Goal: Task Accomplishment & Management: Manage account settings

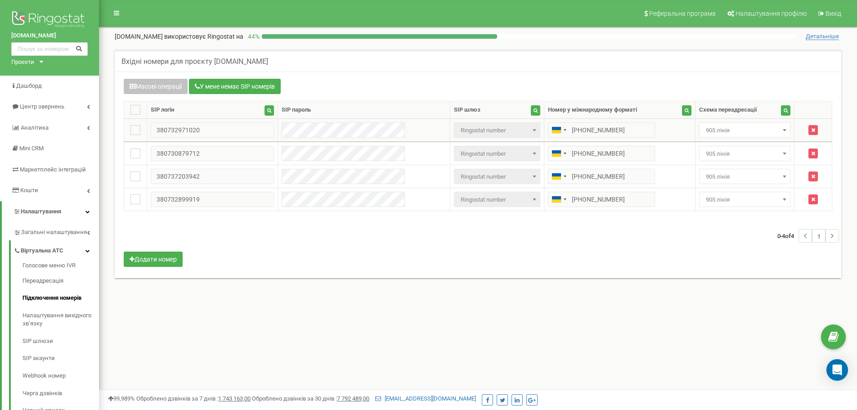
click at [705, 127] on span "905 лінія" at bounding box center [744, 130] width 85 height 13
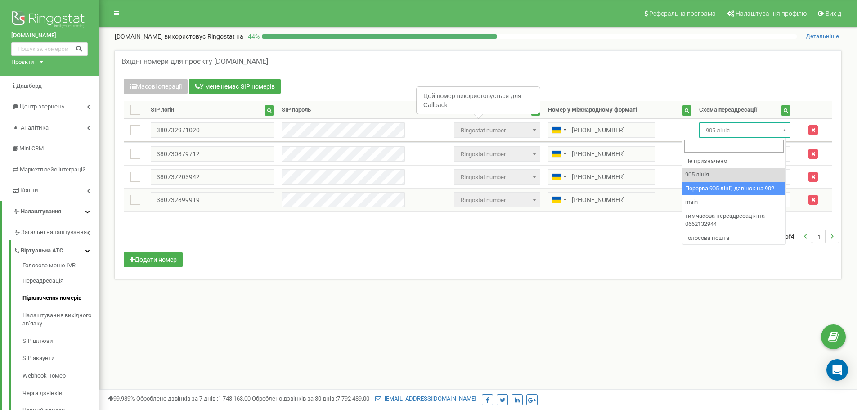
select select "173564"
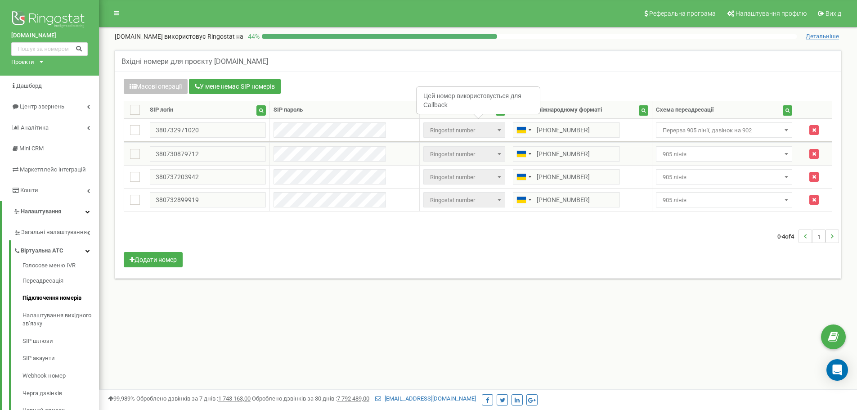
drag, startPoint x: 697, startPoint y: 146, endPoint x: 693, endPoint y: 159, distance: 13.1
click at [696, 146] on span "905 лінія" at bounding box center [724, 153] width 137 height 15
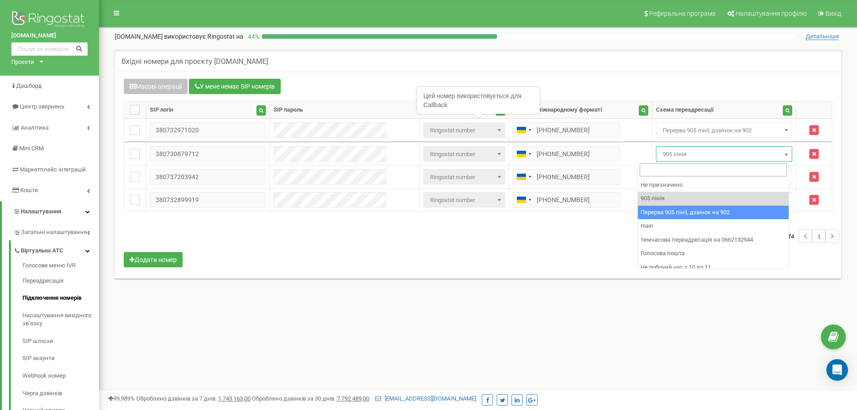
drag, startPoint x: 679, startPoint y: 212, endPoint x: 680, endPoint y: 177, distance: 35.1
select select "173564"
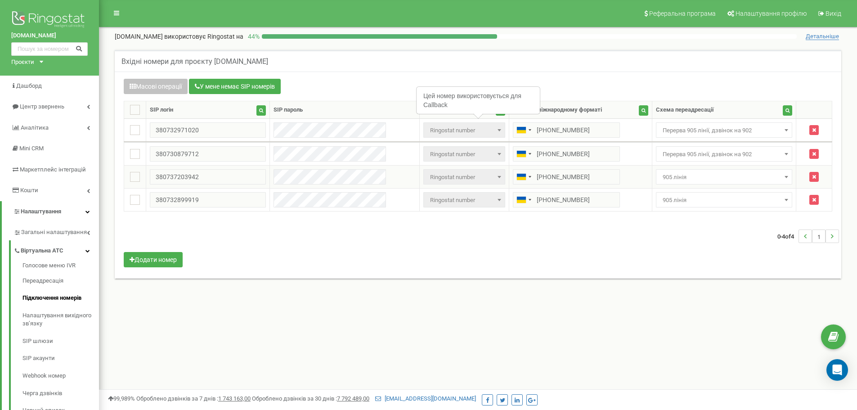
click at [681, 175] on span "905 лінія" at bounding box center [724, 177] width 130 height 13
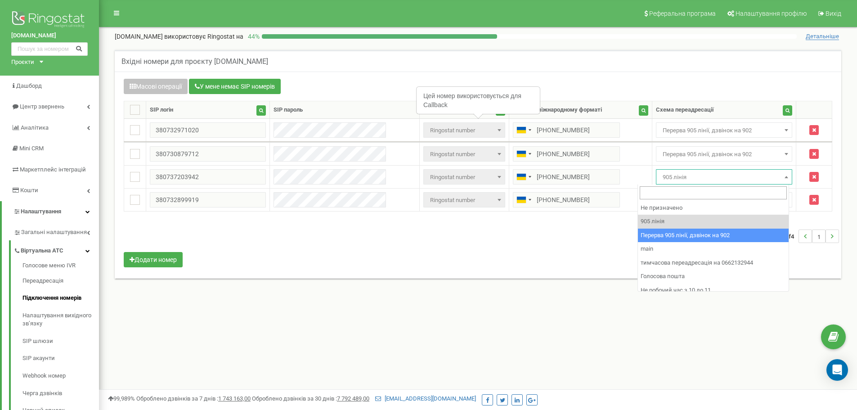
select select "173564"
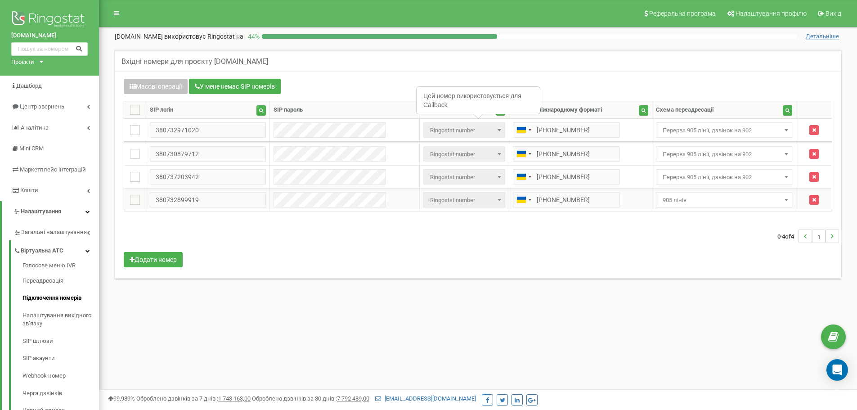
click at [669, 204] on td "Не призначено 905 лінія Перерва 905 лінії, дзвінок на 902 main тимчасова переад…" at bounding box center [724, 199] width 144 height 23
click at [669, 204] on span "905 лінія" at bounding box center [724, 200] width 130 height 13
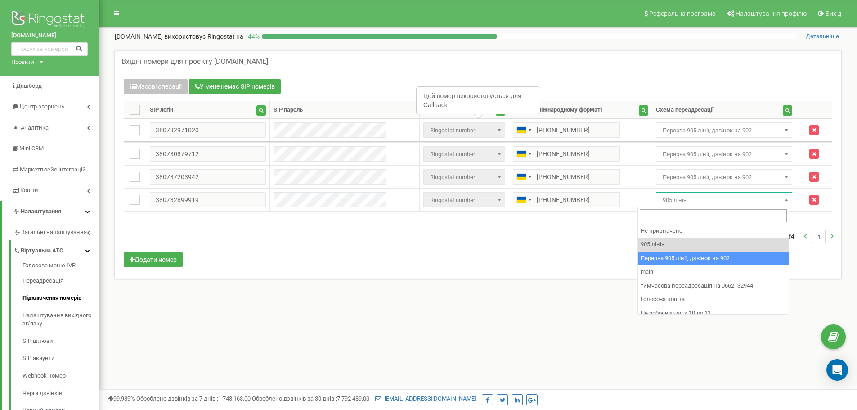
select select "173564"
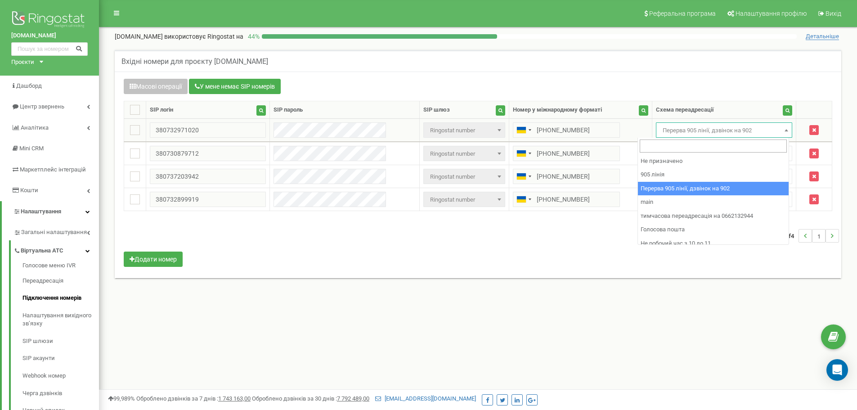
click at [693, 131] on span "Перерва 905 лінії, дзвінок на 902" at bounding box center [724, 130] width 130 height 13
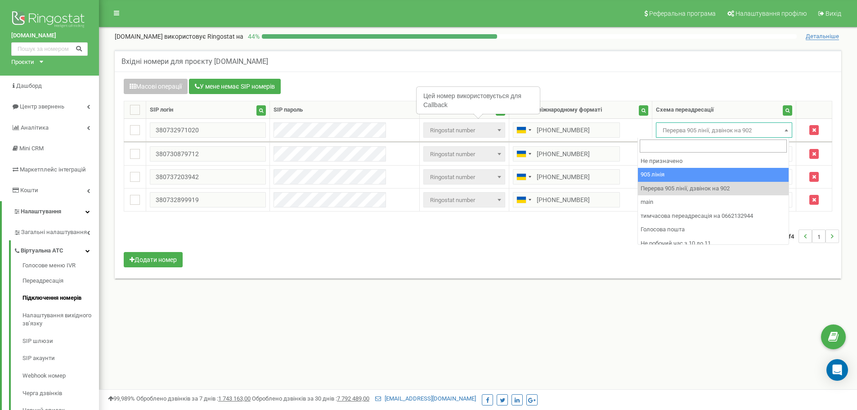
select select "173559"
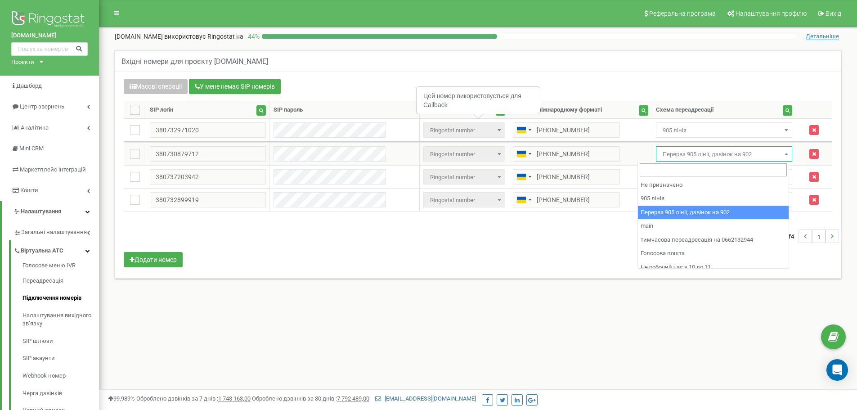
click at [692, 161] on span "Перерва 905 лінії, дзвінок на 902" at bounding box center [724, 153] width 137 height 15
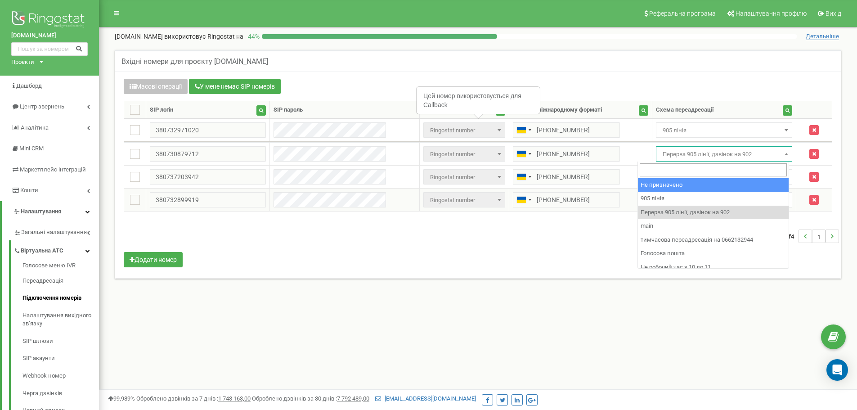
select select "173559"
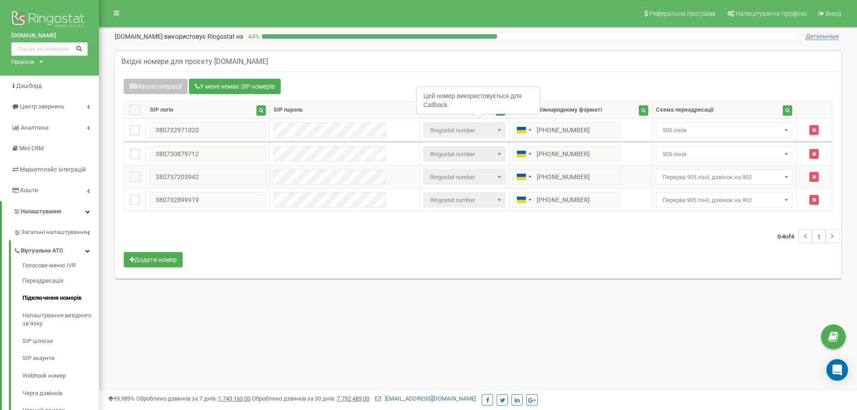
click at [683, 184] on span "Перерва 905 лінії, дзвінок на 902" at bounding box center [724, 176] width 137 height 15
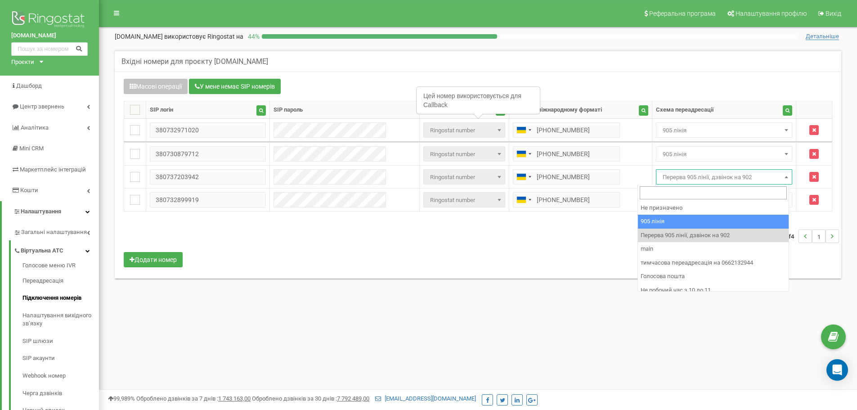
select select "173559"
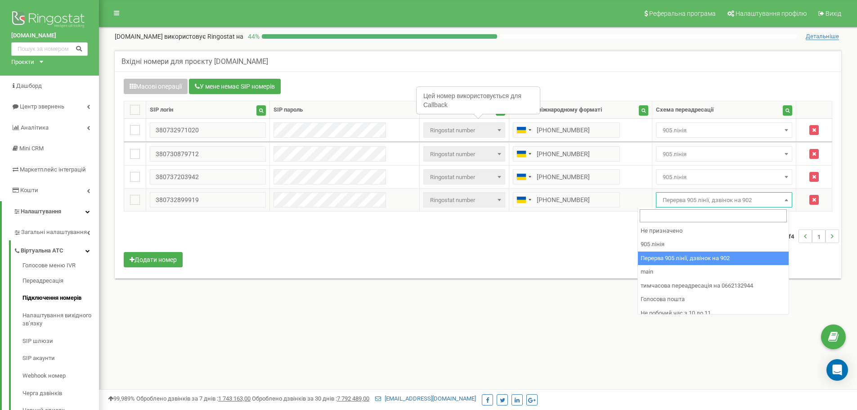
click at [673, 199] on span "Перерва 905 лінії, дзвінок на 902" at bounding box center [724, 200] width 130 height 13
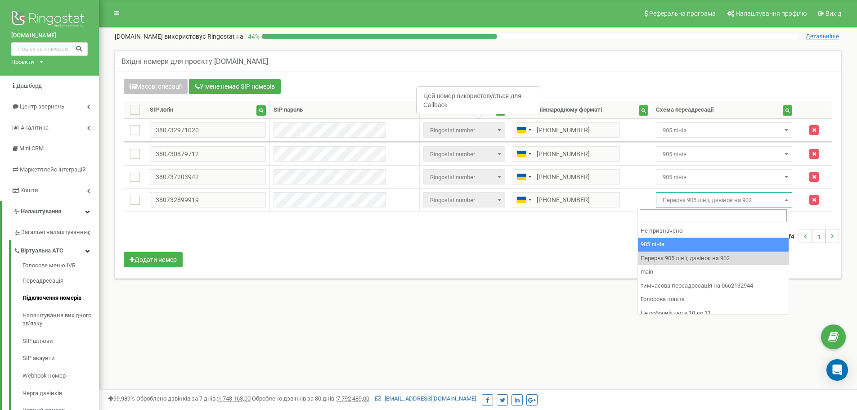
select select "173559"
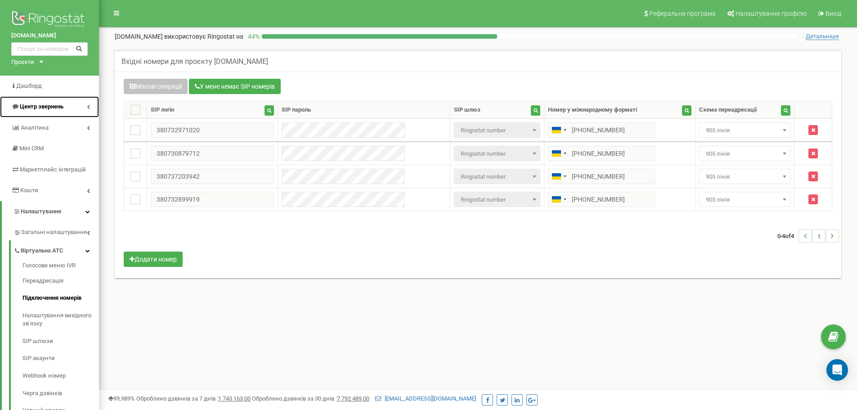
click at [36, 108] on span "Центр звернень" at bounding box center [42, 106] width 44 height 7
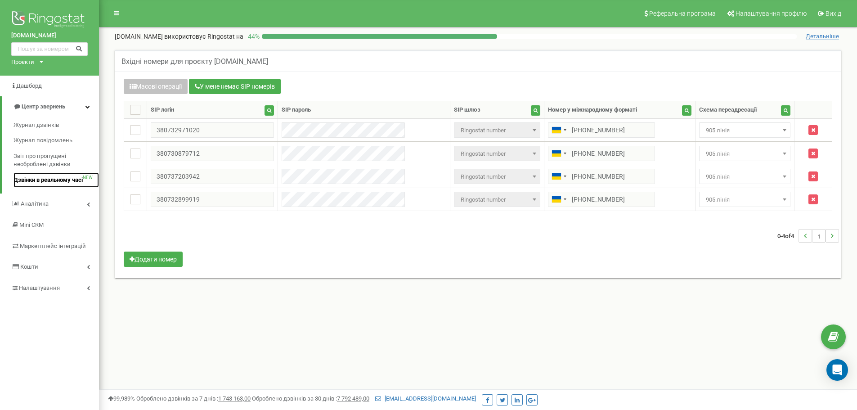
click at [58, 183] on span "Дзвінки в реальному часі" at bounding box center [47, 180] width 69 height 9
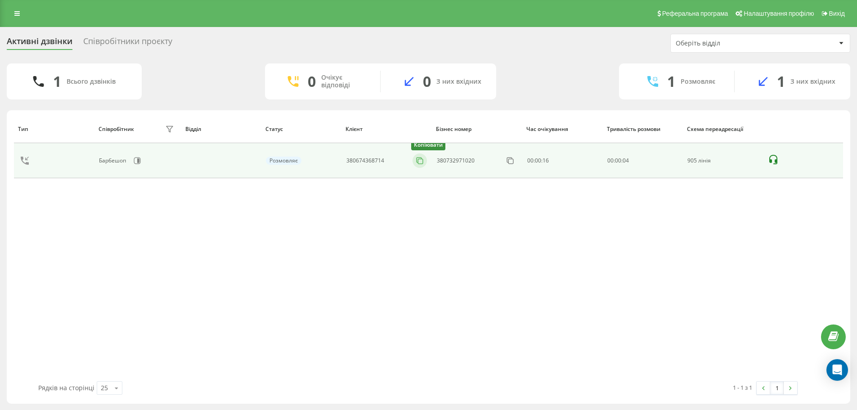
click at [421, 162] on icon at bounding box center [419, 160] width 9 height 9
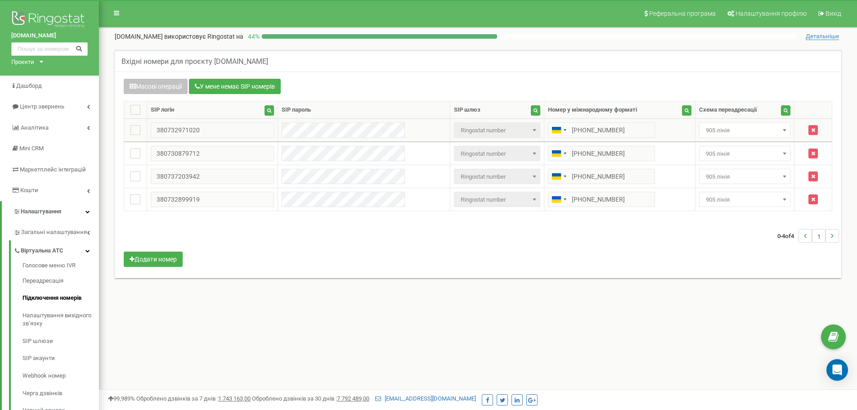
click at [710, 136] on span "905 лінія" at bounding box center [744, 130] width 85 height 13
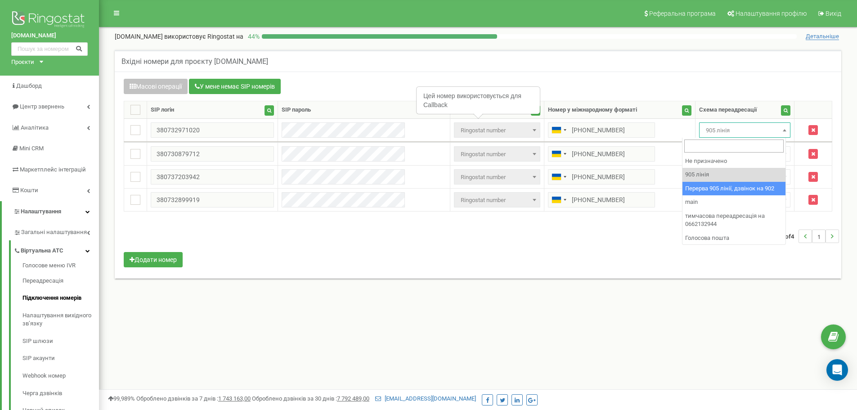
select select "173564"
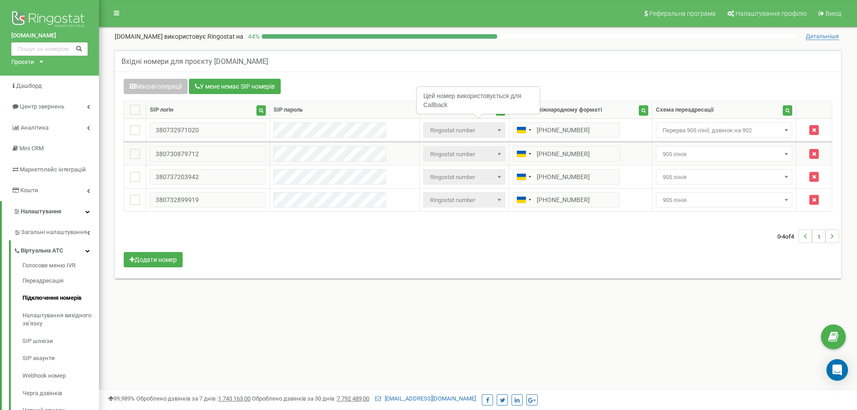
click at [705, 151] on span "905 лінія" at bounding box center [724, 154] width 130 height 13
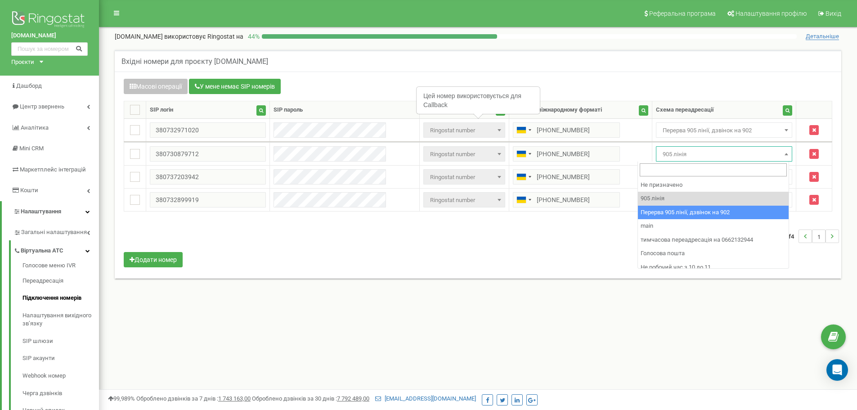
select select "173564"
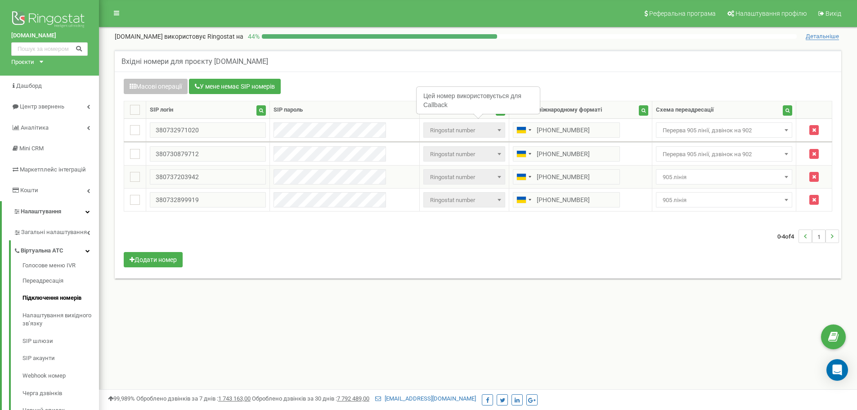
click at [683, 179] on span "905 лінія" at bounding box center [724, 177] width 130 height 13
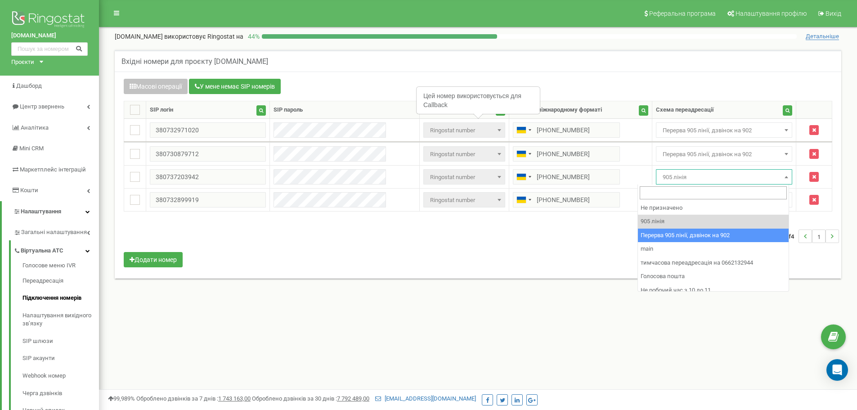
select select "173564"
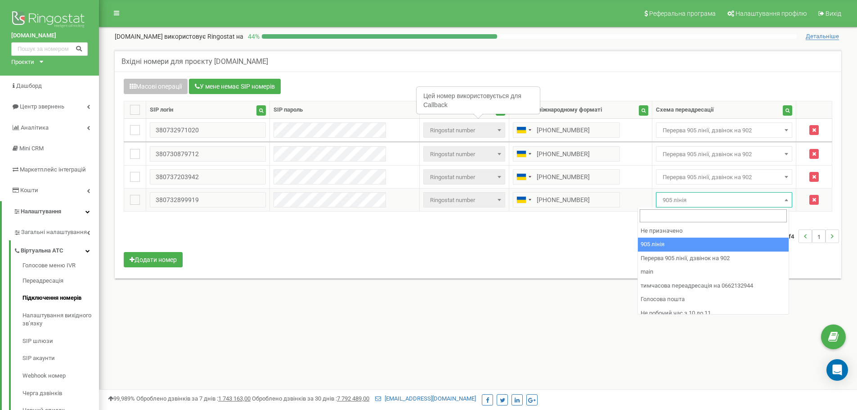
click at [669, 199] on span "905 лінія" at bounding box center [724, 200] width 130 height 13
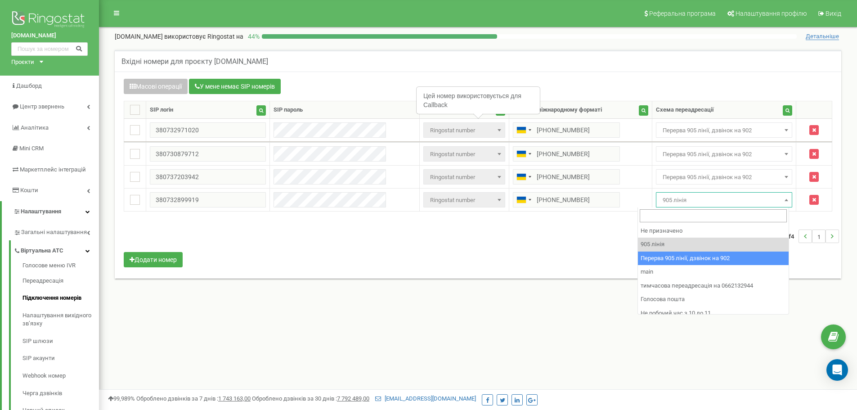
select select "173564"
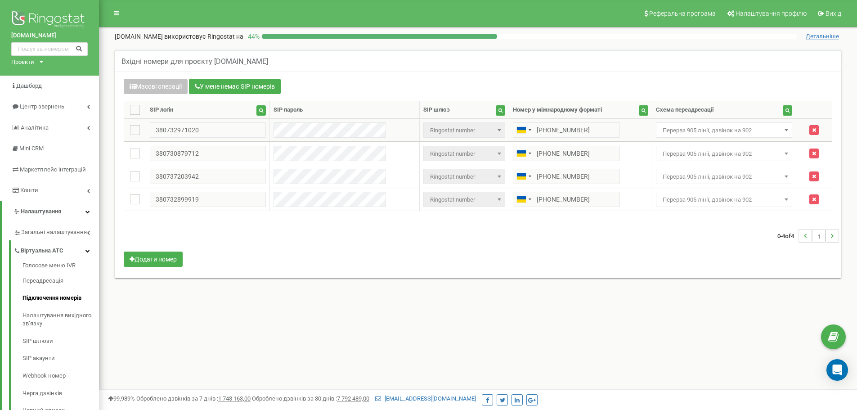
click at [661, 126] on span "Перерва 905 лінії, дзвінок на 902" at bounding box center [724, 130] width 130 height 13
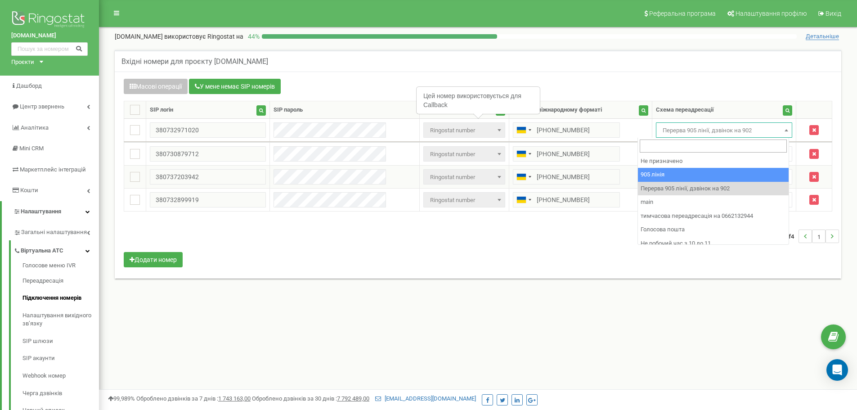
select select "173559"
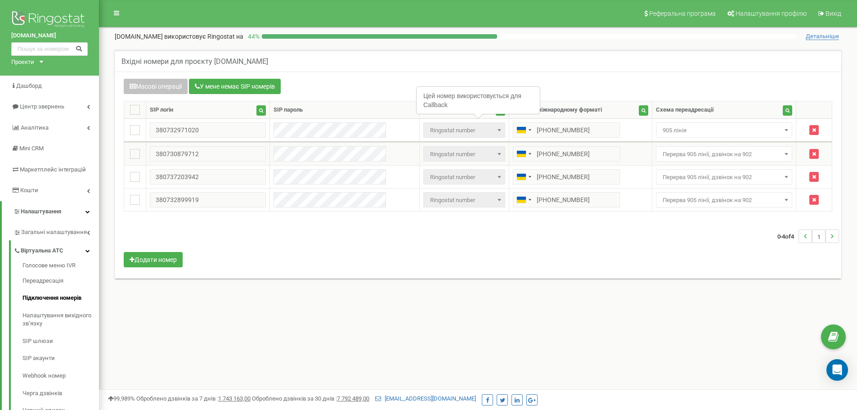
click at [703, 159] on span "Перерва 905 лінії, дзвінок на 902" at bounding box center [724, 154] width 130 height 13
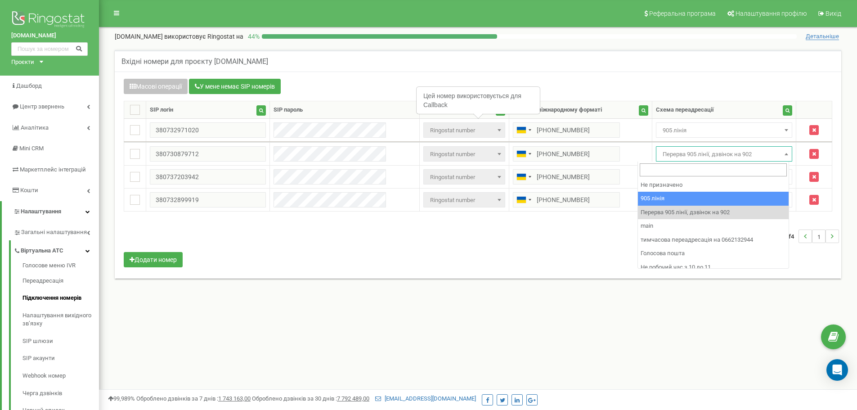
select select "173559"
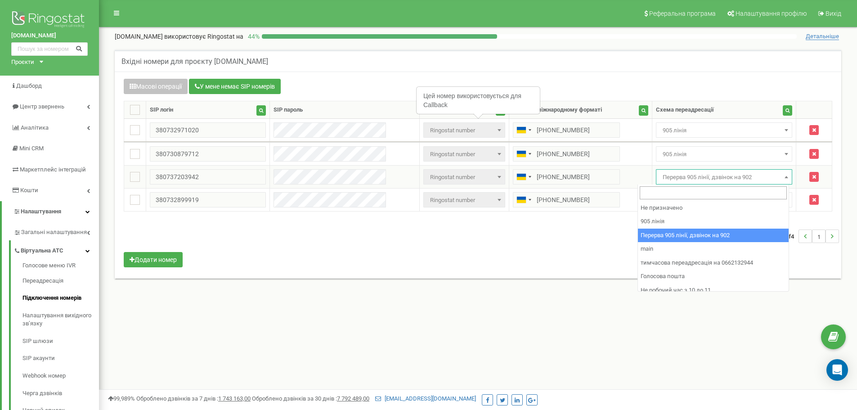
click at [688, 181] on span "Перерва 905 лінії, дзвінок на 902" at bounding box center [724, 177] width 130 height 13
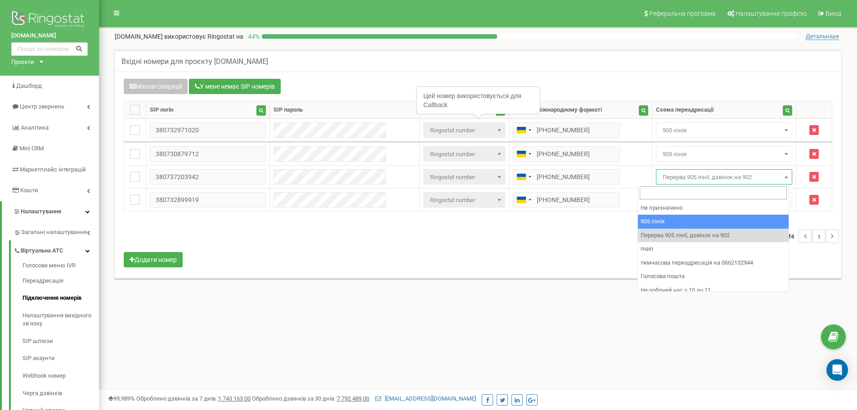
drag, startPoint x: 666, startPoint y: 227, endPoint x: 668, endPoint y: 221, distance: 6.7
select select "173559"
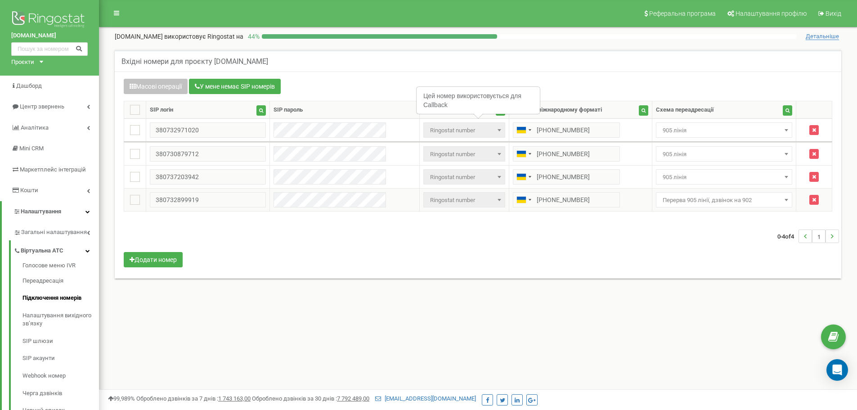
click at [671, 201] on span "Перерва 905 лінії, дзвінок на 902" at bounding box center [724, 200] width 130 height 13
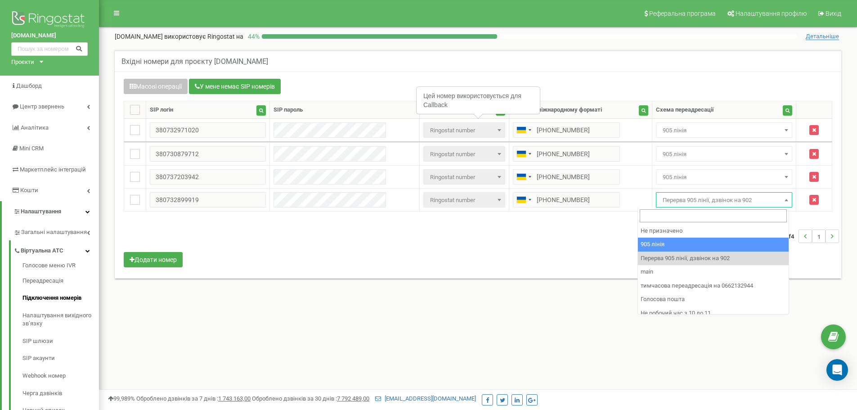
select select "173559"
